Goal: Task Accomplishment & Management: Manage account settings

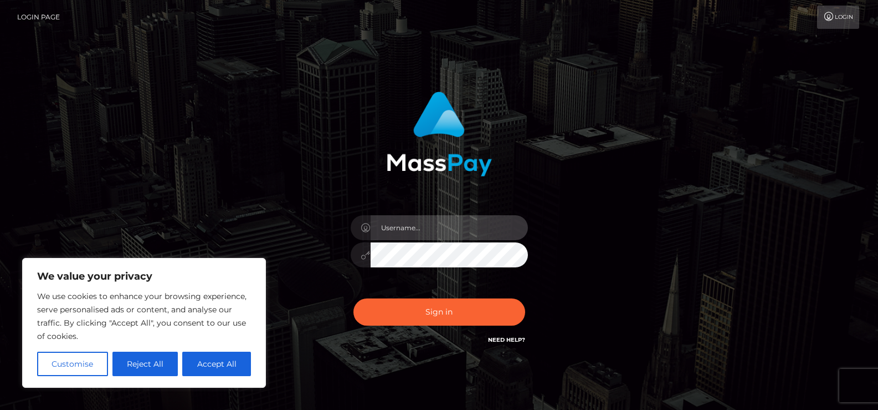
click at [433, 234] on input "text" at bounding box center [449, 227] width 157 height 25
type input "[PERSON_NAME][EMAIL_ADDRESS][DOMAIN_NAME]"
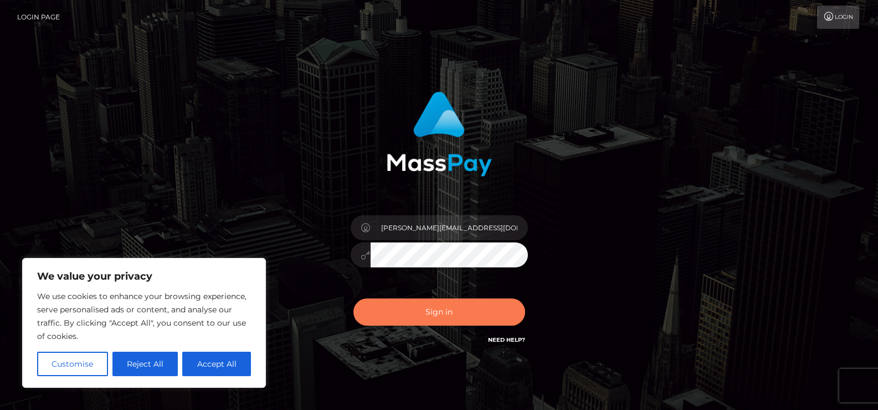
click at [420, 306] on button "Sign in" at bounding box center [440, 311] width 172 height 27
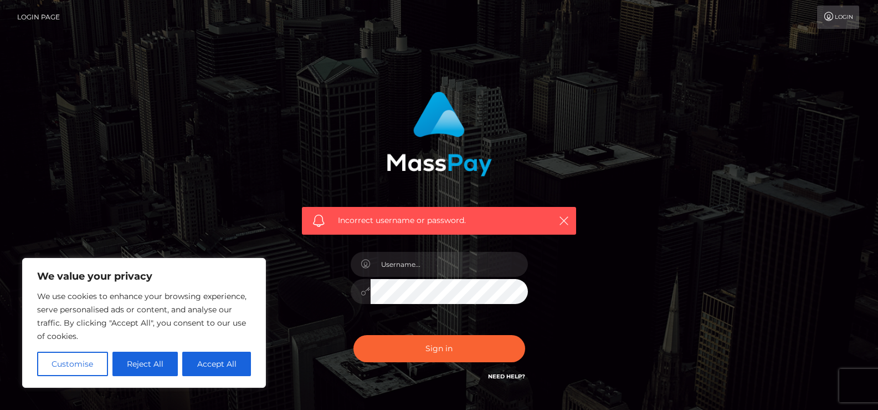
click at [516, 377] on link "Need Help?" at bounding box center [506, 375] width 37 height 7
click at [232, 360] on button "Accept All" at bounding box center [216, 363] width 69 height 24
checkbox input "true"
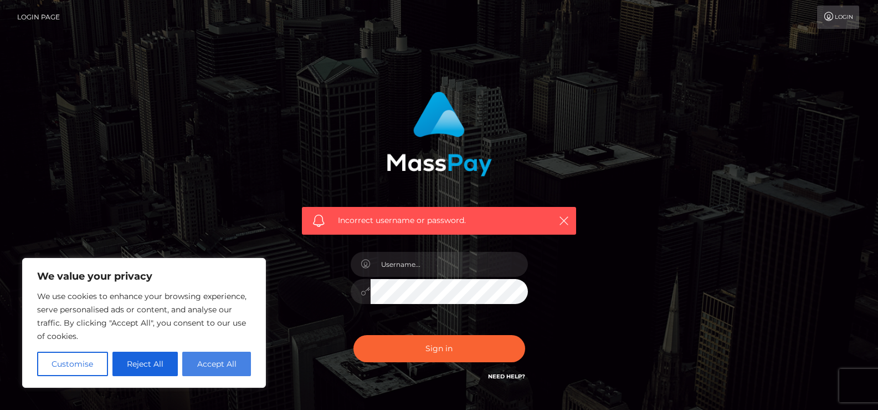
checkbox input "true"
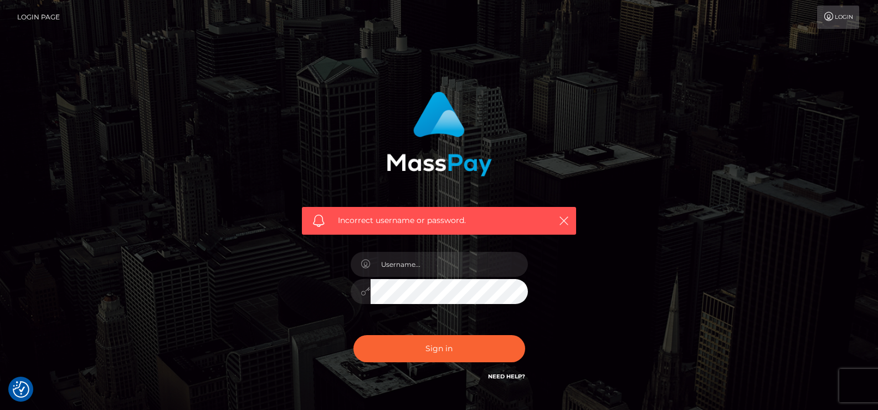
click at [509, 377] on link "Need Help?" at bounding box center [506, 375] width 37 height 7
click at [433, 271] on input "text" at bounding box center [449, 264] width 157 height 25
type input "[PERSON_NAME][EMAIL_ADDRESS][DOMAIN_NAME]"
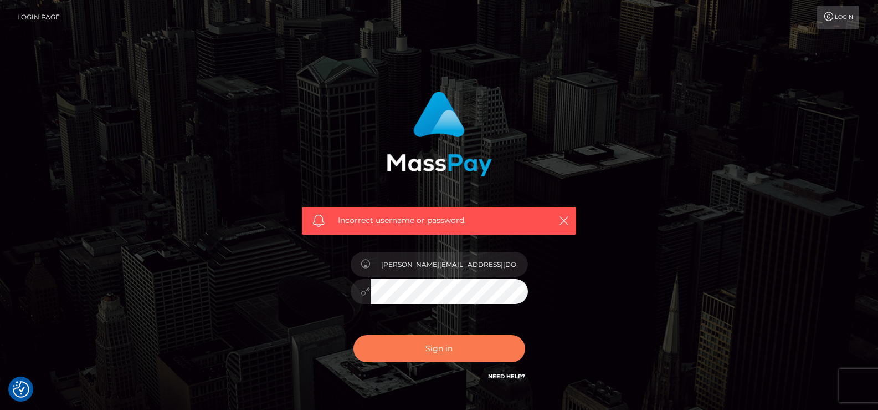
click at [459, 352] on button "Sign in" at bounding box center [440, 348] width 172 height 27
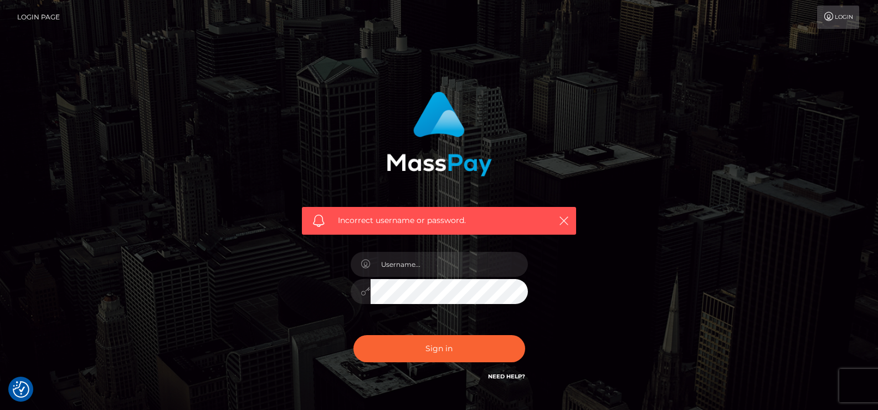
click at [508, 378] on link "Need Help?" at bounding box center [506, 375] width 37 height 7
